Goal: Communication & Community: Connect with others

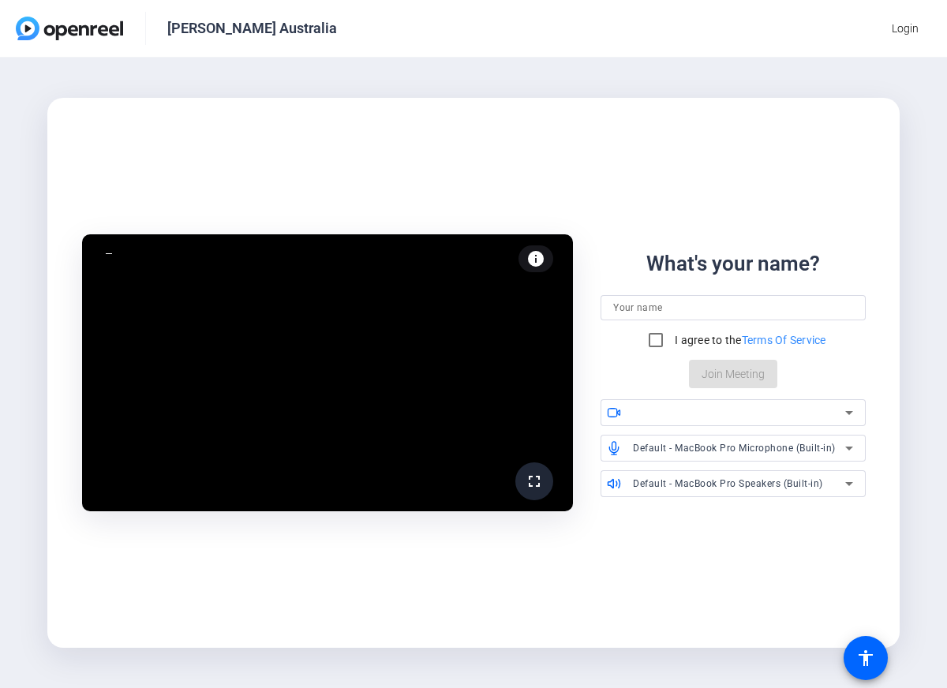
click at [696, 316] on input at bounding box center [732, 307] width 239 height 19
type input "[PERSON_NAME]"
click at [652, 338] on input "I agree to the Terms Of Service" at bounding box center [656, 340] width 32 height 32
checkbox input "true"
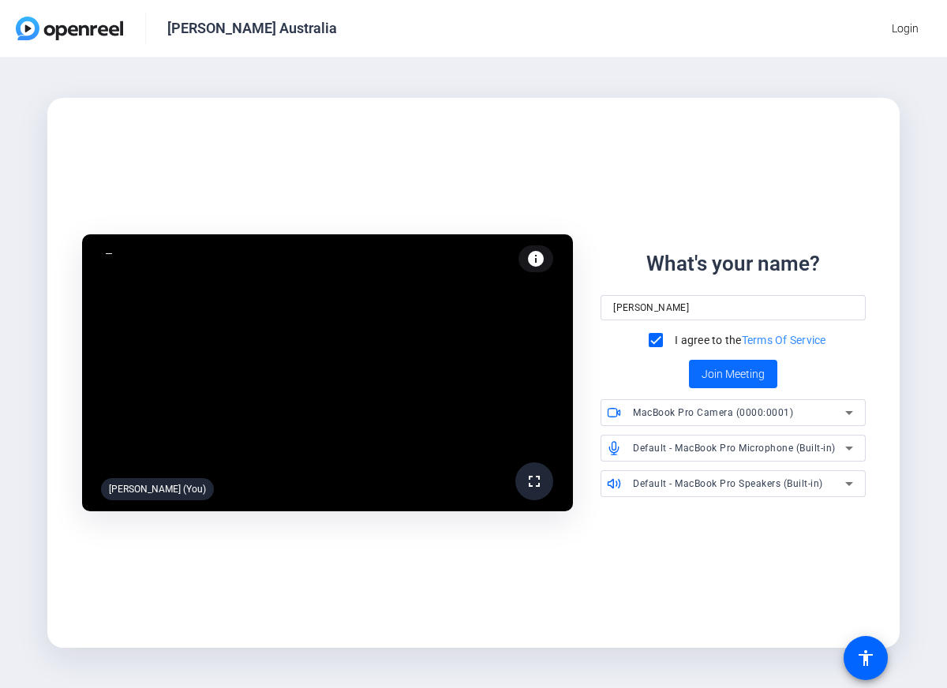
click at [747, 379] on span "Join Meeting" at bounding box center [733, 374] width 63 height 17
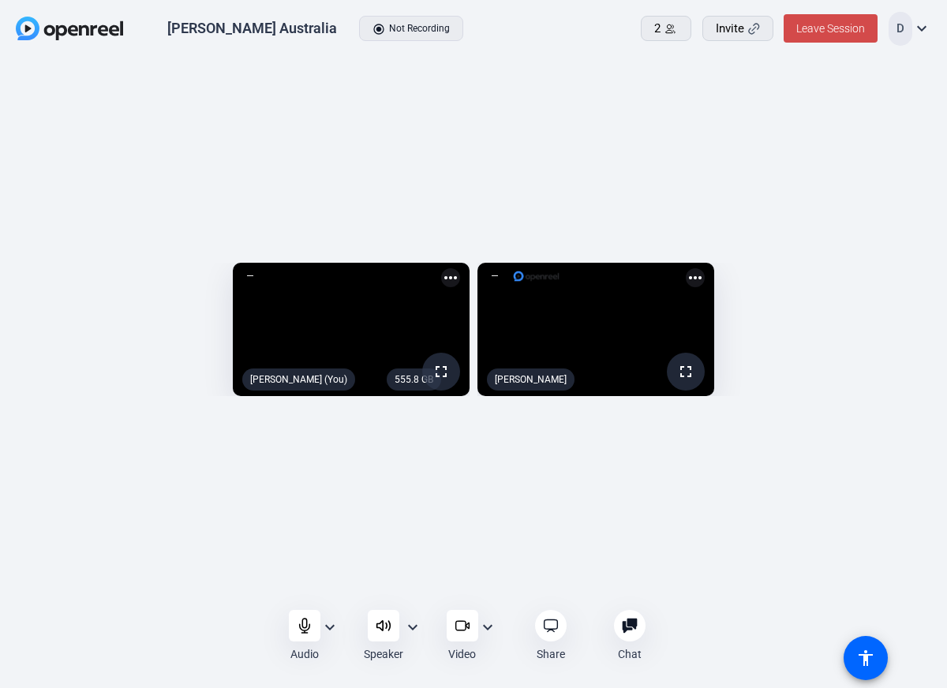
click at [825, 22] on span "Leave Session" at bounding box center [831, 28] width 69 height 13
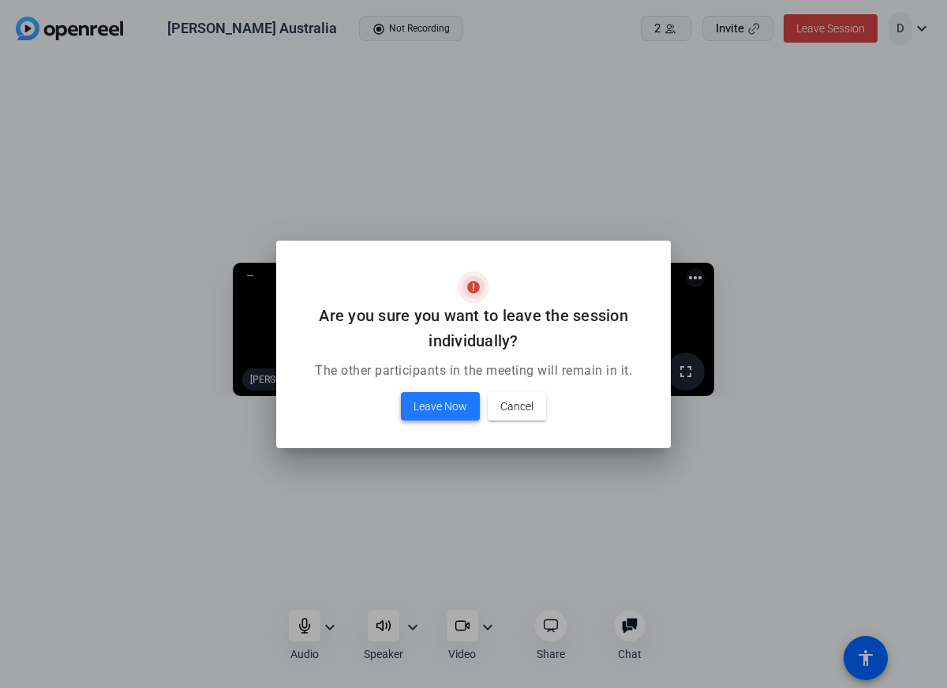
click at [455, 408] on span "Leave Now" at bounding box center [441, 406] width 54 height 19
